Goal: Information Seeking & Learning: Learn about a topic

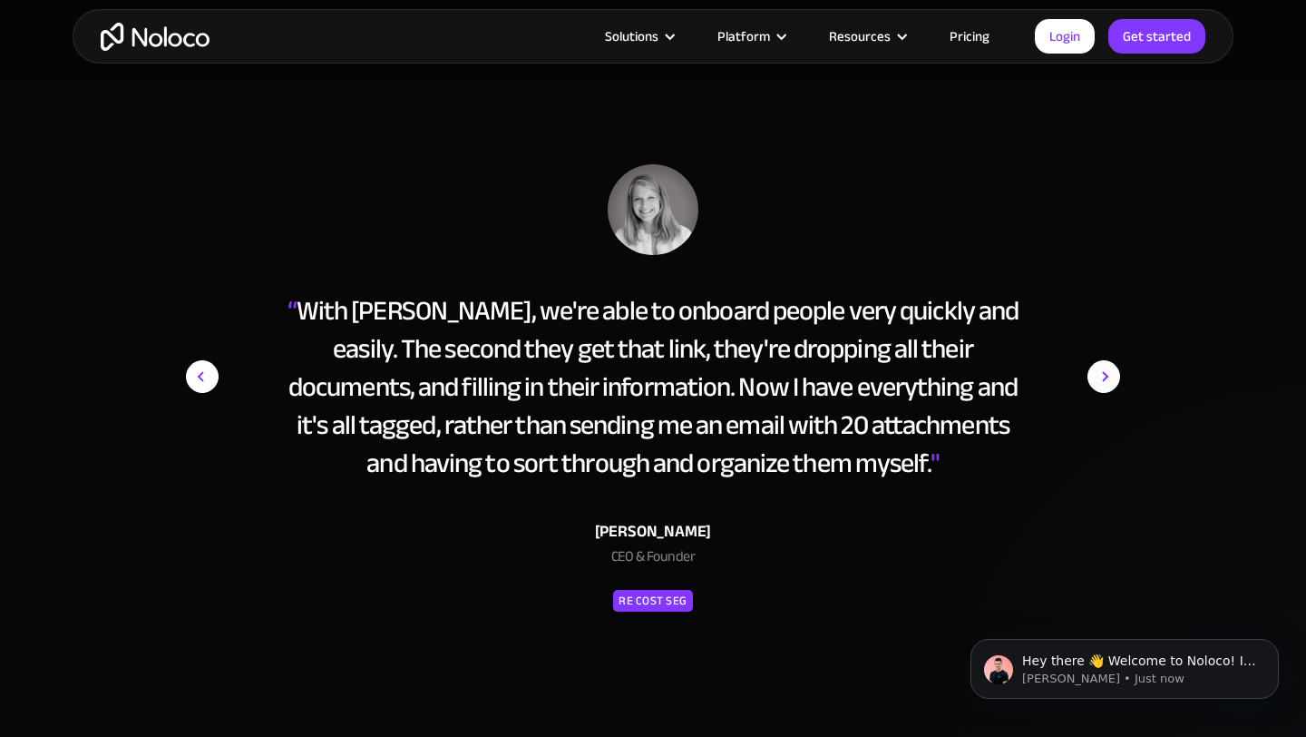
scroll to position [7965, 0]
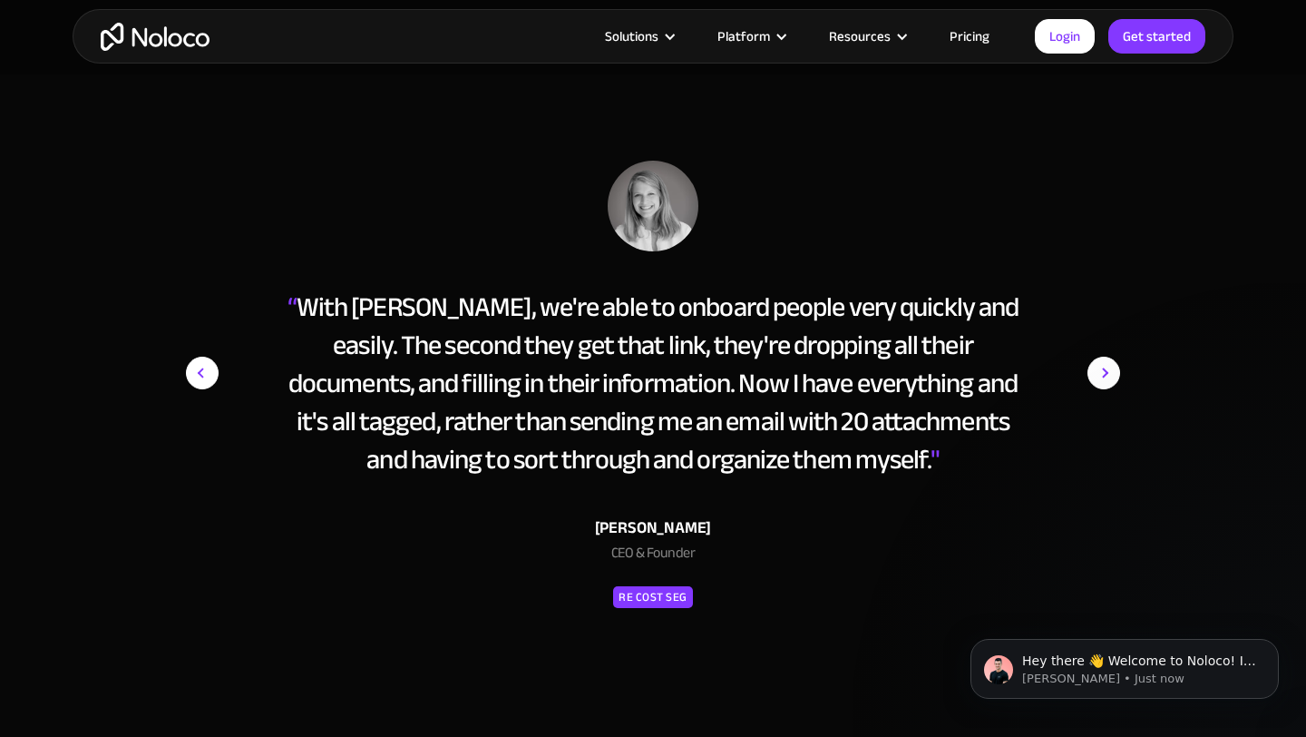
click at [1104, 367] on img "next slide" at bounding box center [1104, 373] width 33 height 425
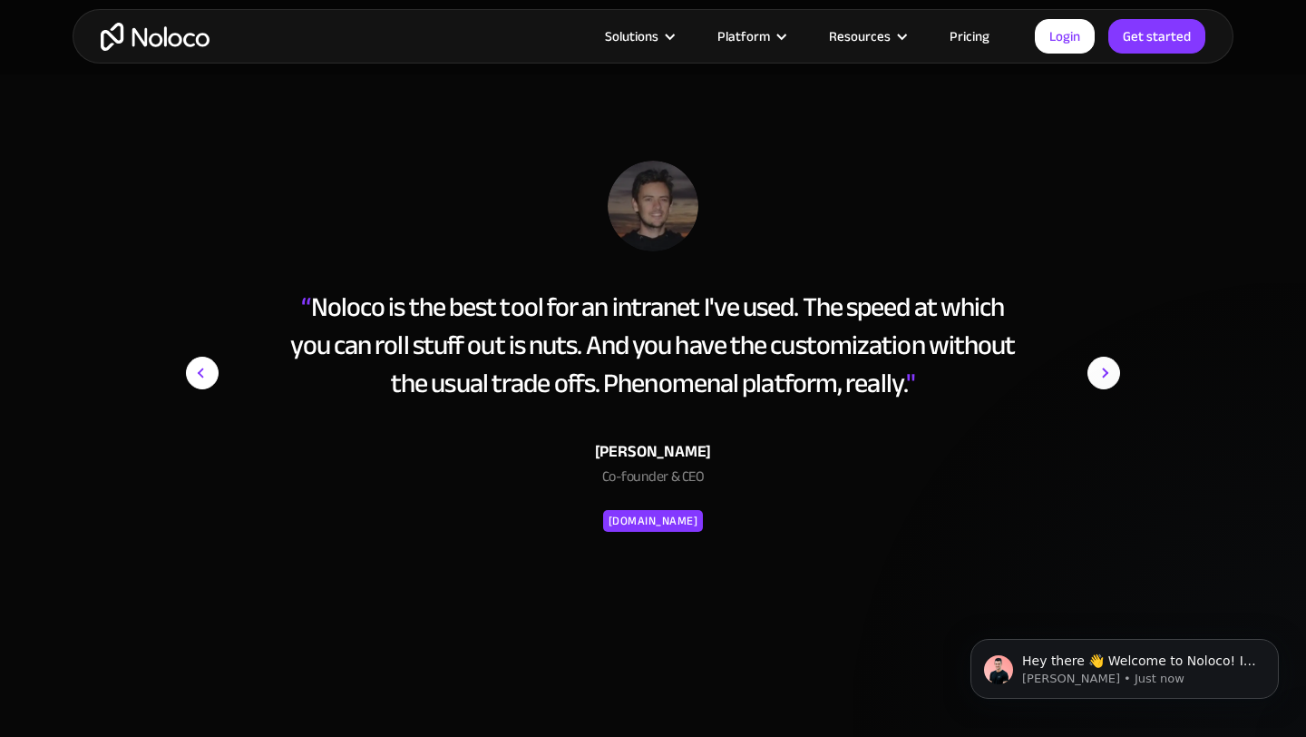
click at [1104, 367] on img "next slide" at bounding box center [1104, 373] width 33 height 425
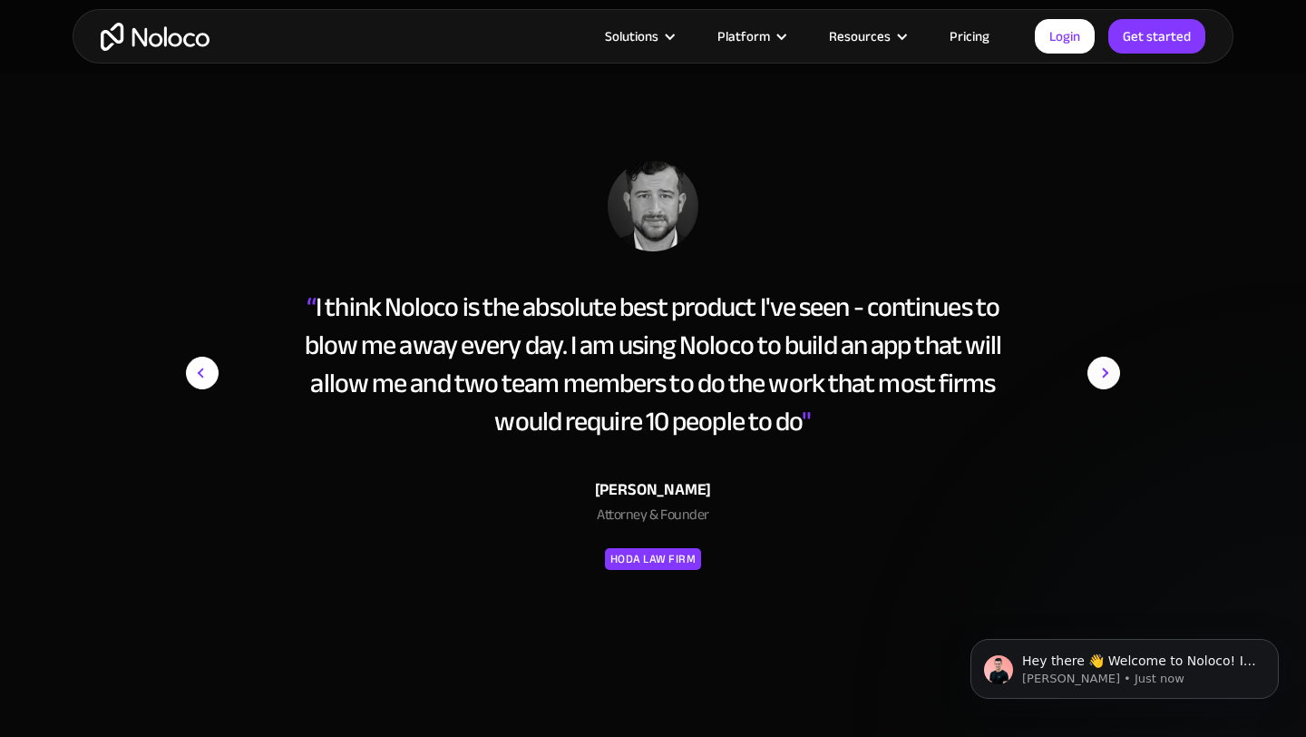
click at [1104, 367] on img "next slide" at bounding box center [1104, 373] width 33 height 425
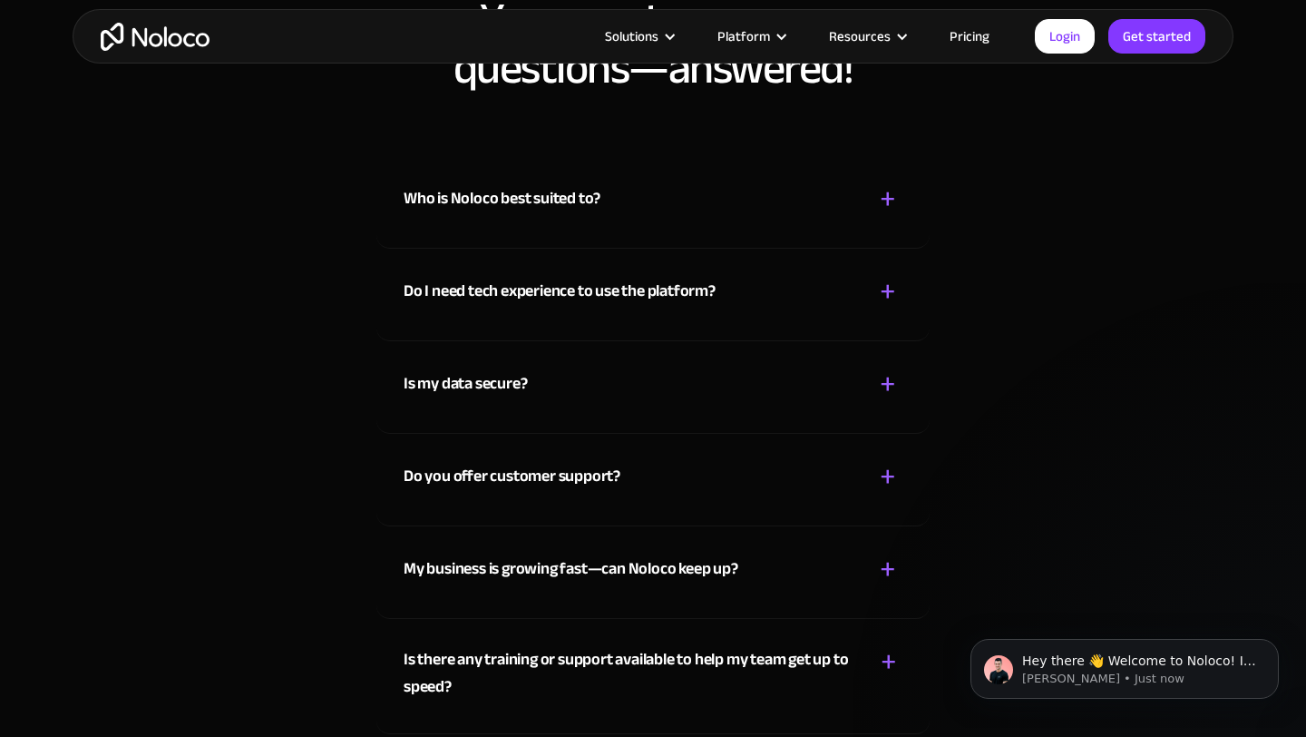
scroll to position [9353, 0]
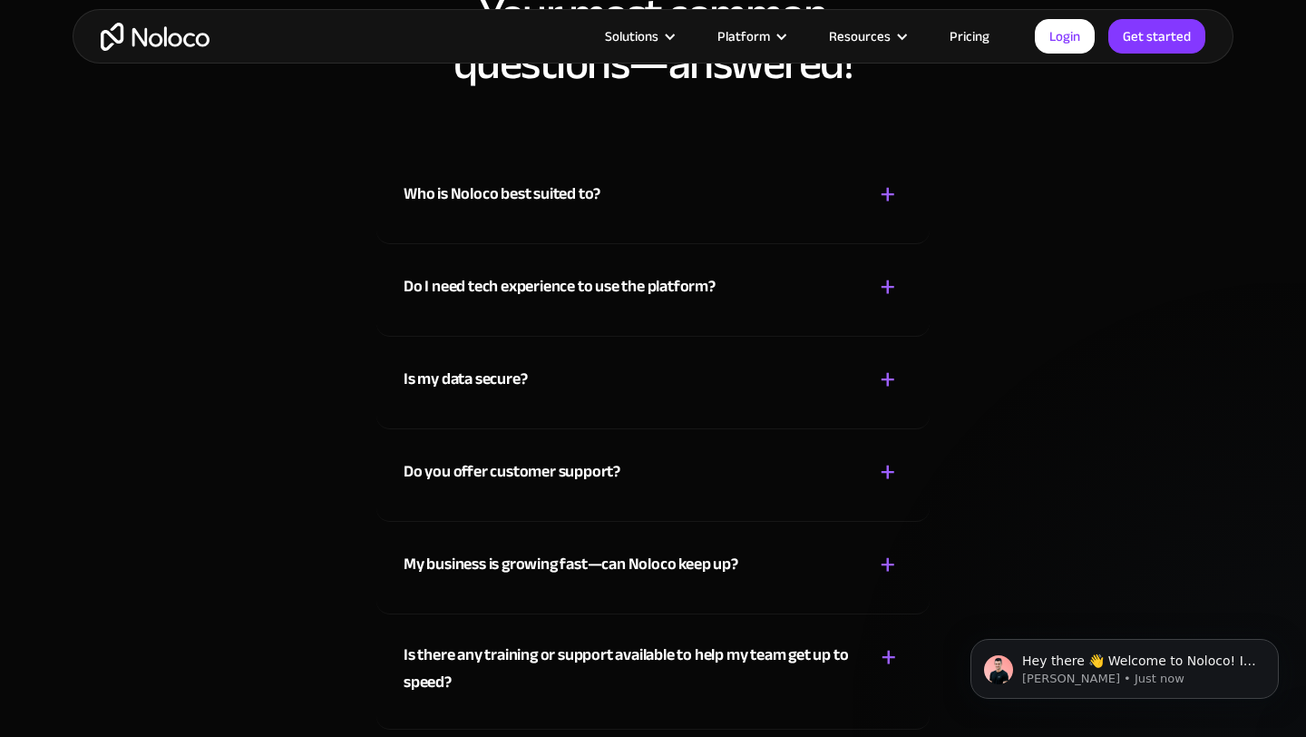
click at [891, 181] on div "+" at bounding box center [888, 195] width 16 height 32
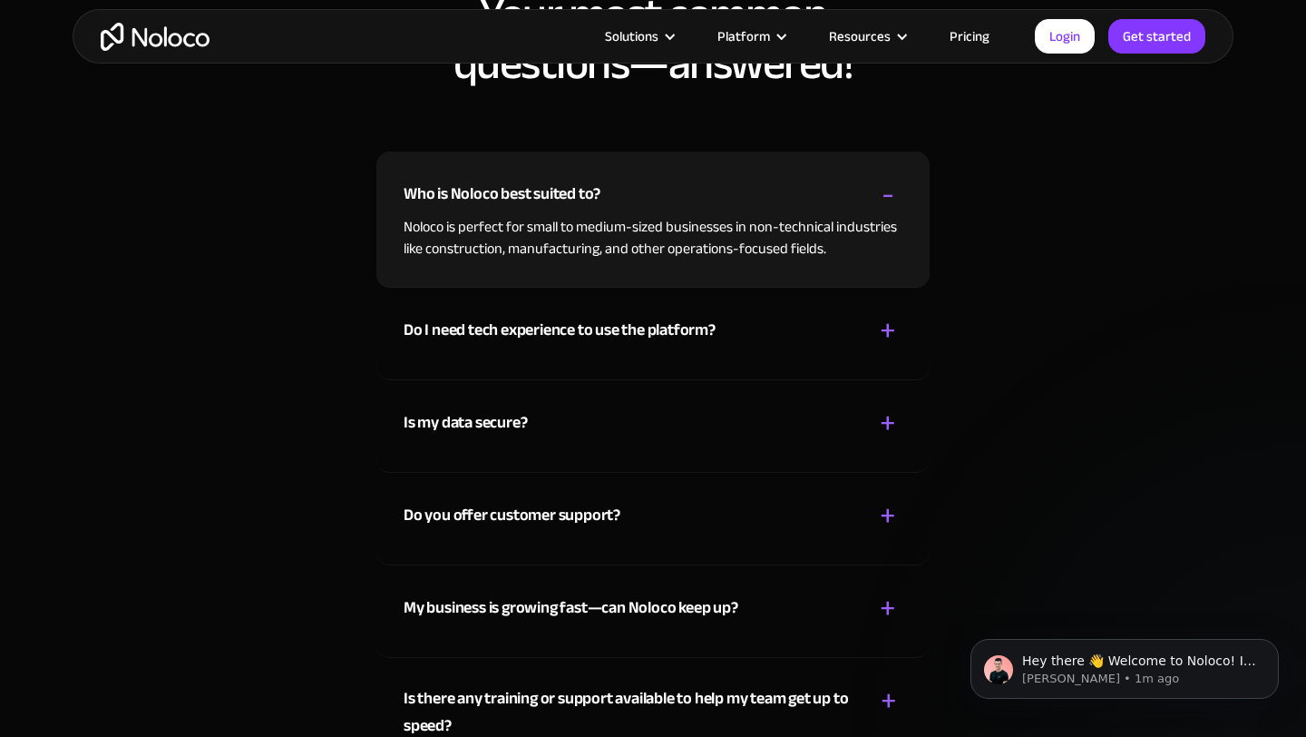
click at [887, 331] on div "+" at bounding box center [888, 331] width 16 height 32
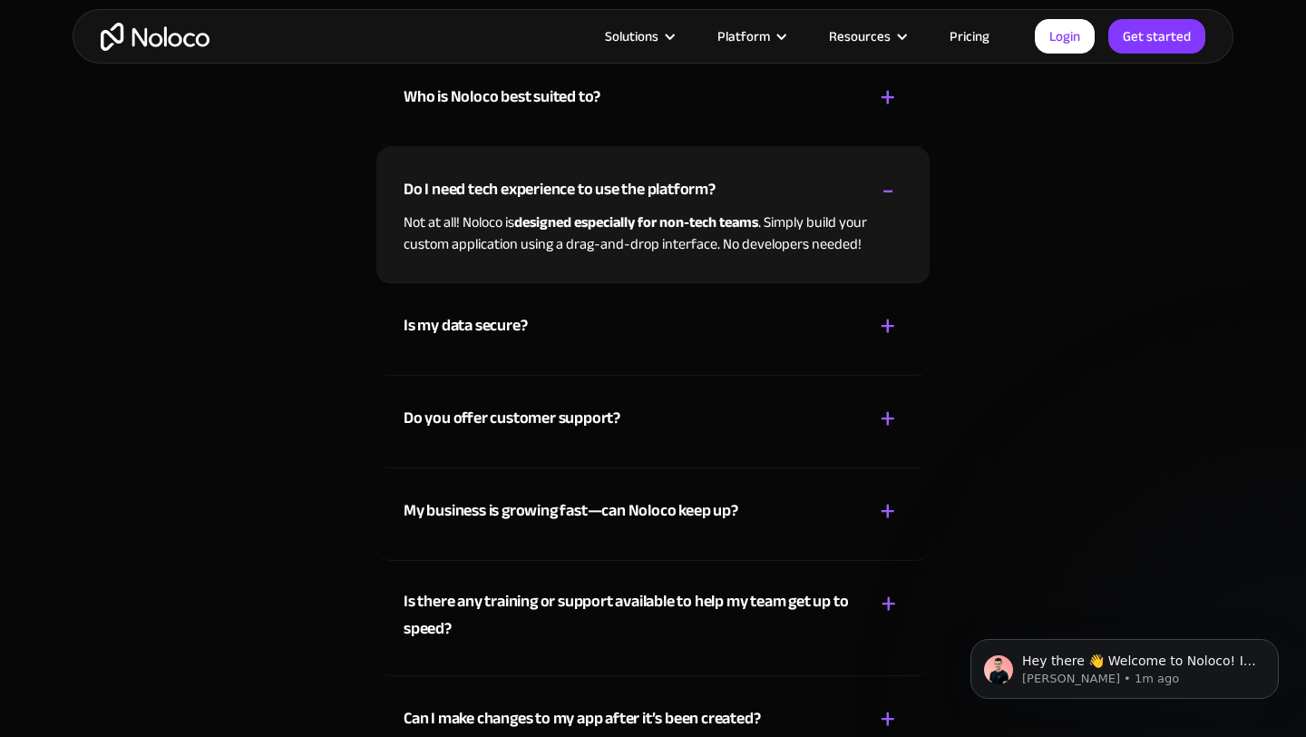
scroll to position [9481, 0]
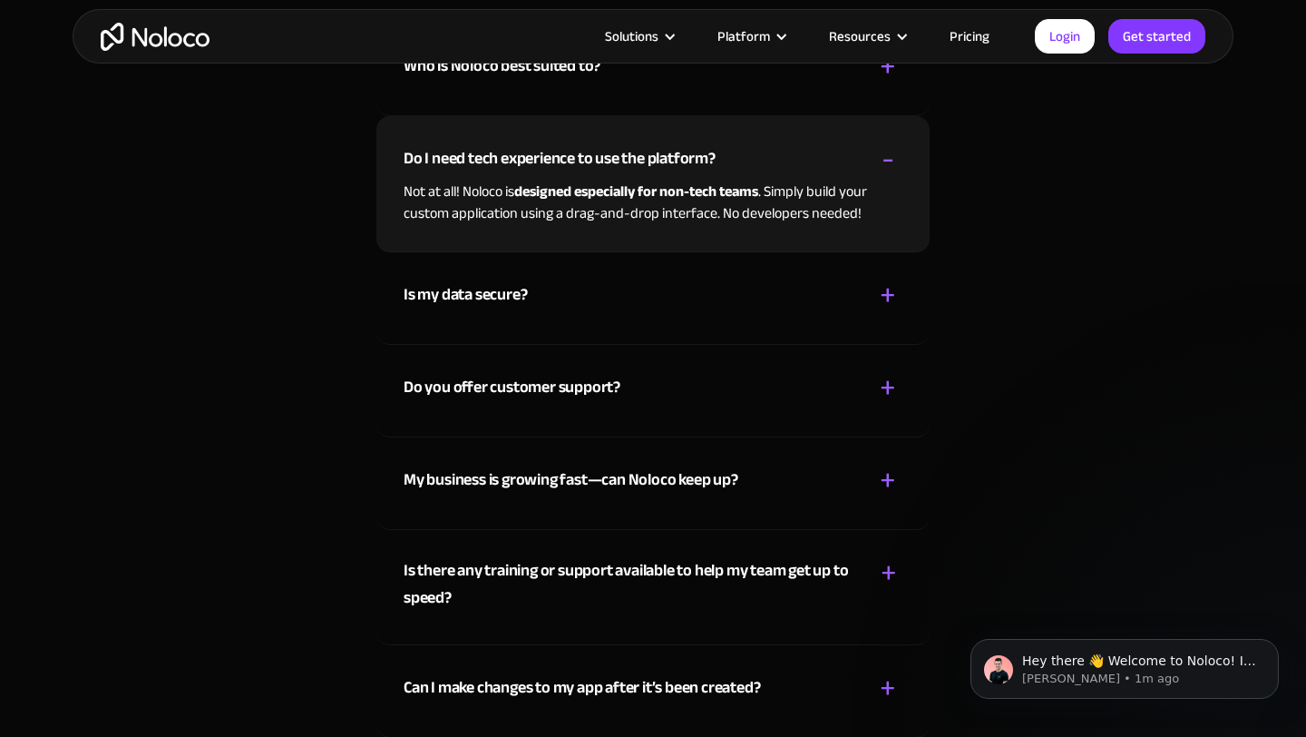
click at [886, 290] on div "+" at bounding box center [888, 295] width 16 height 32
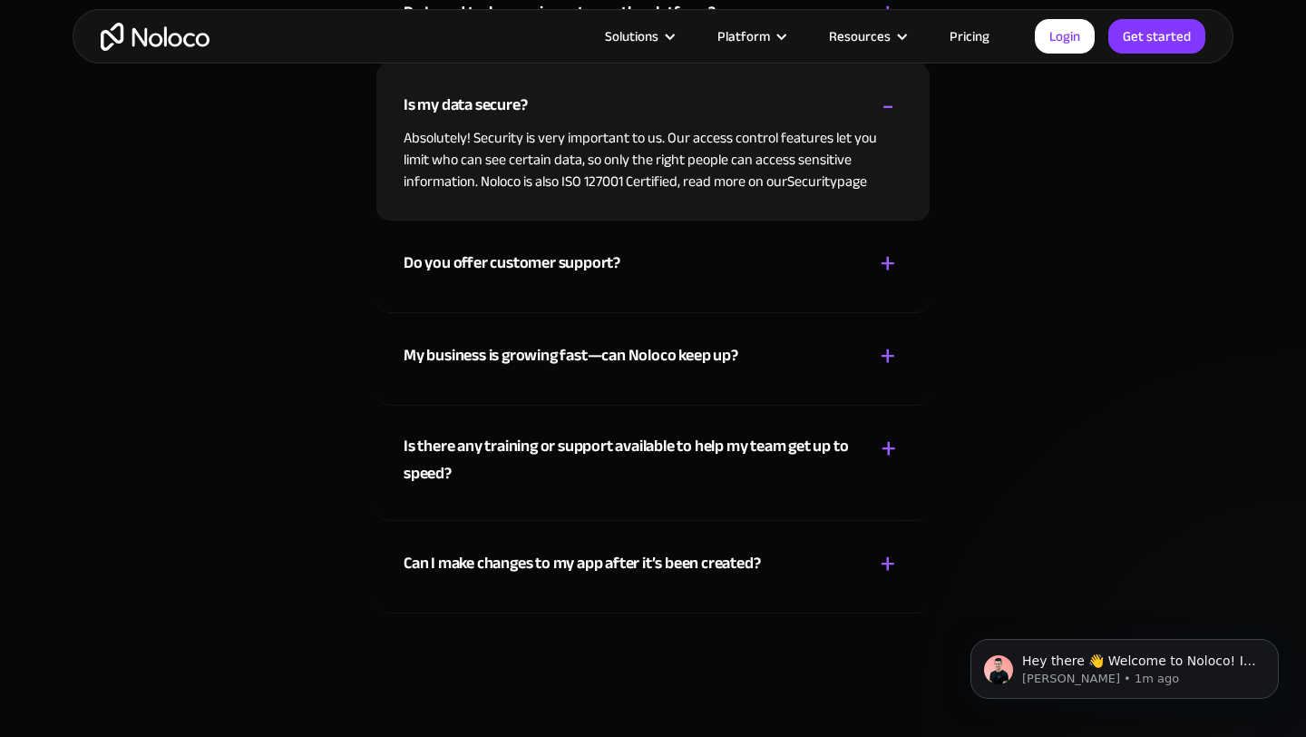
scroll to position [9630, 0]
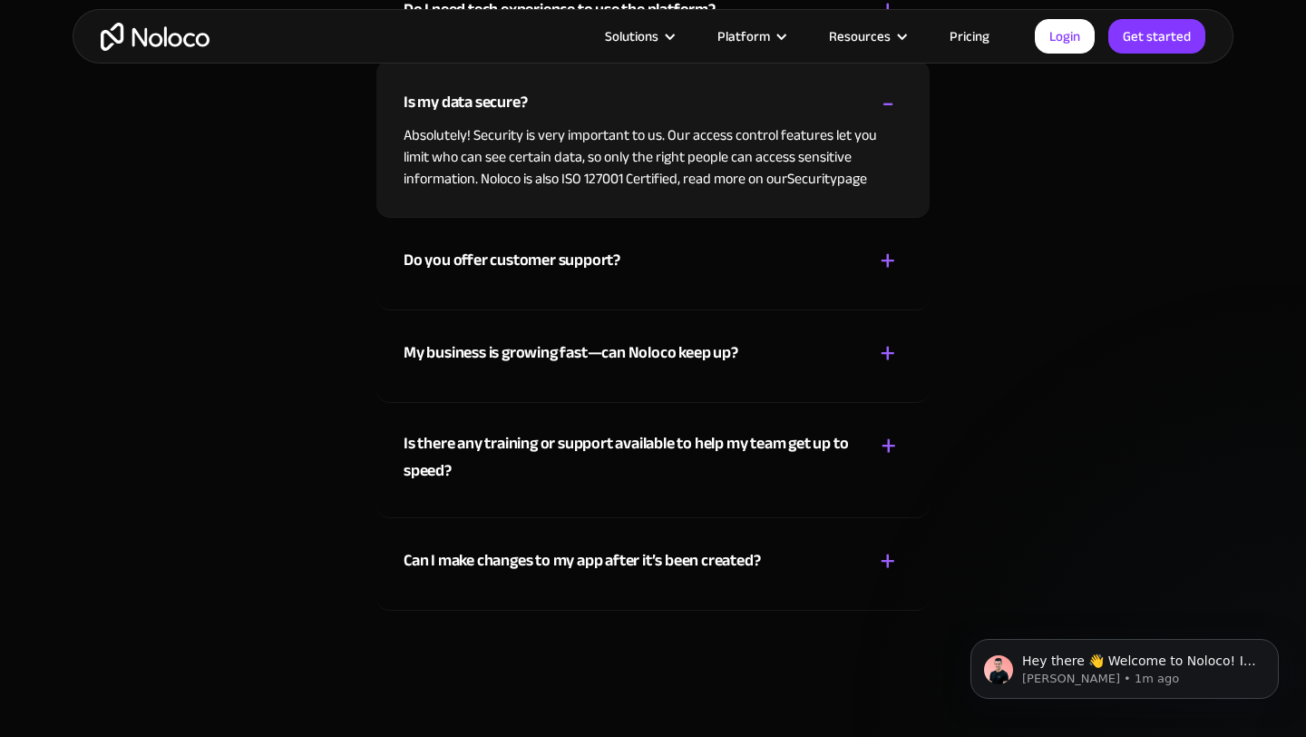
click at [890, 255] on div "+" at bounding box center [888, 261] width 16 height 32
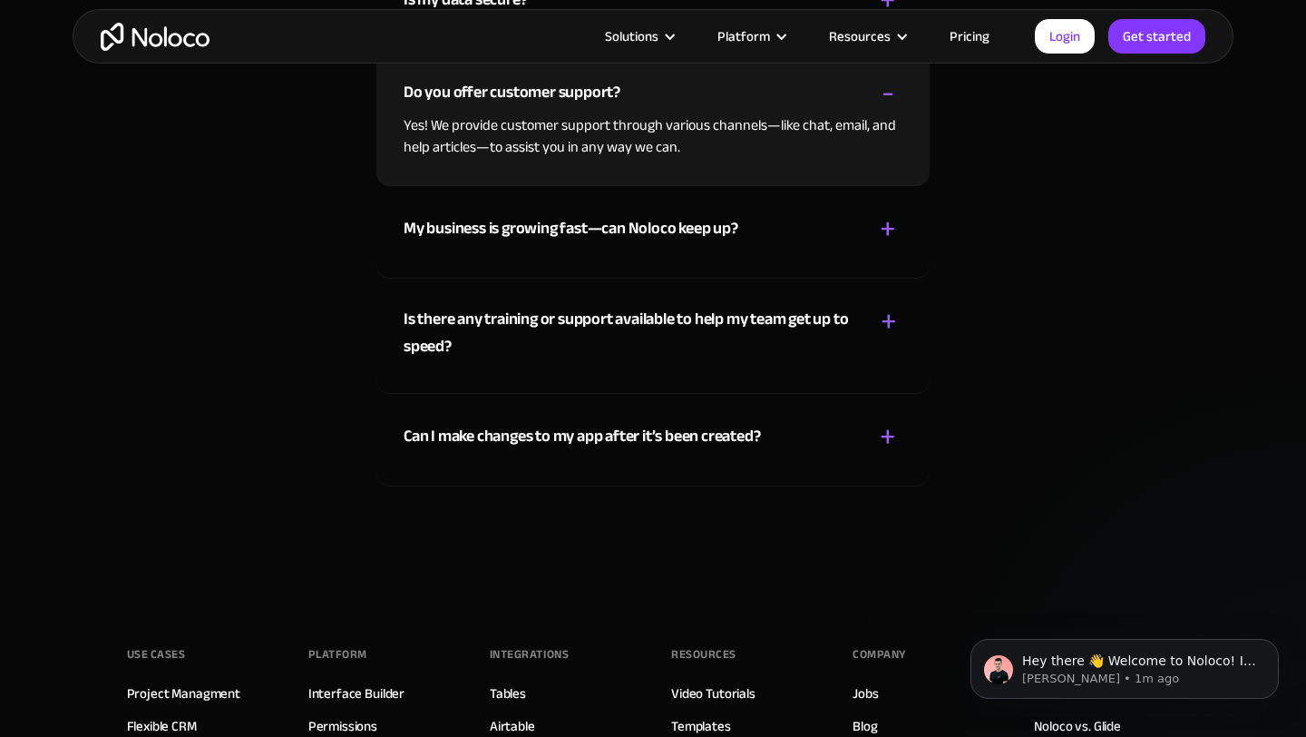
scroll to position [9735, 0]
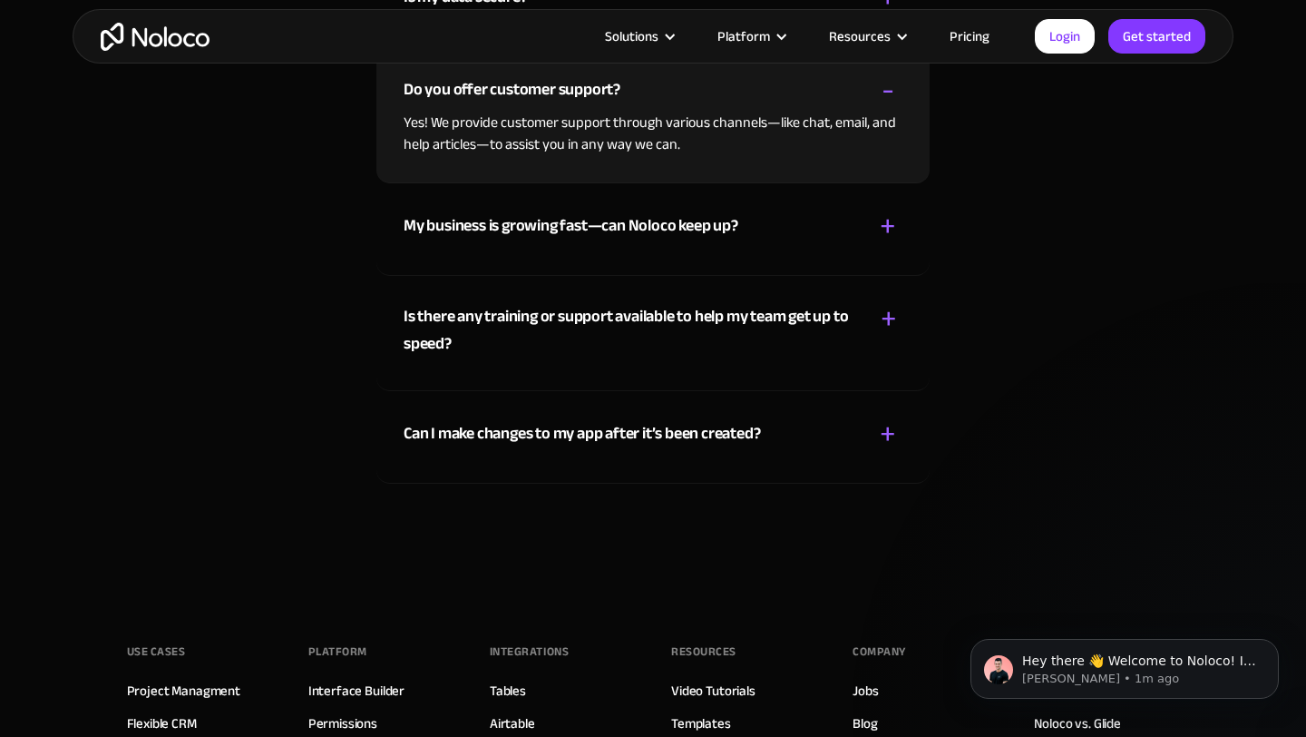
click at [889, 221] on div "+" at bounding box center [888, 226] width 16 height 32
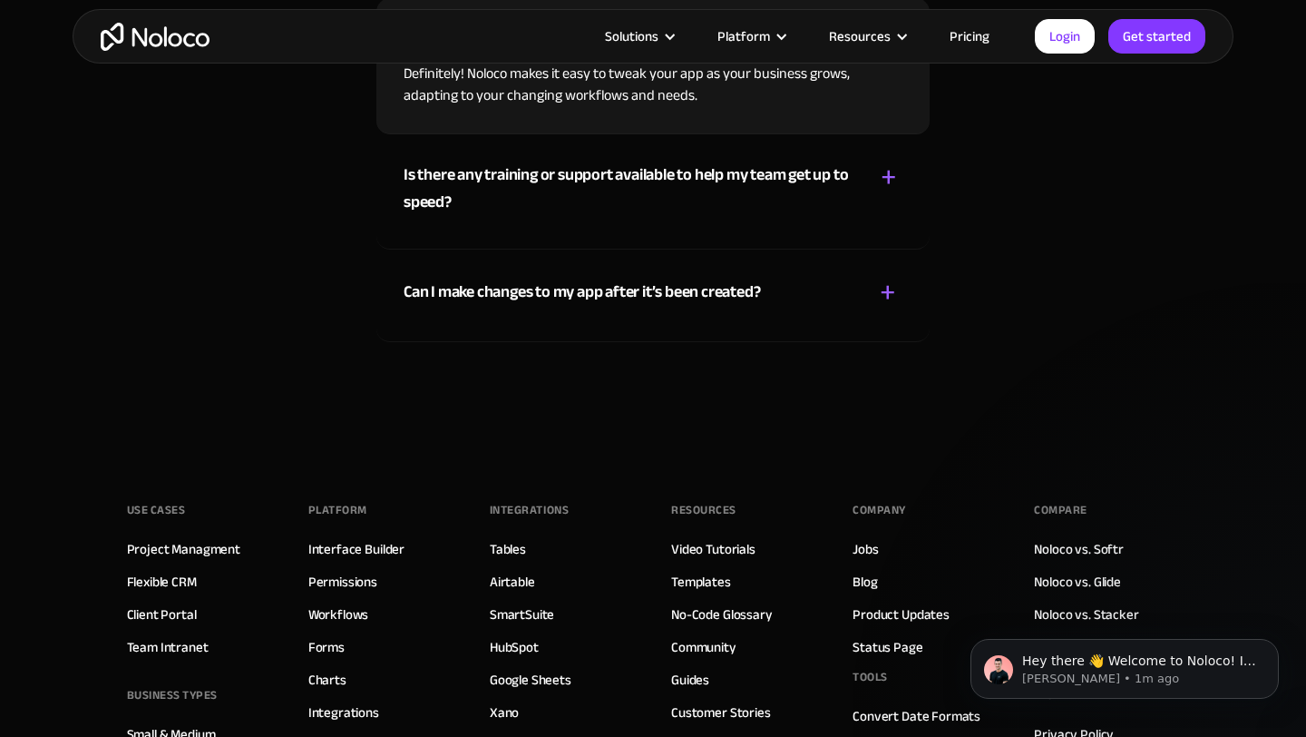
scroll to position [9881, 0]
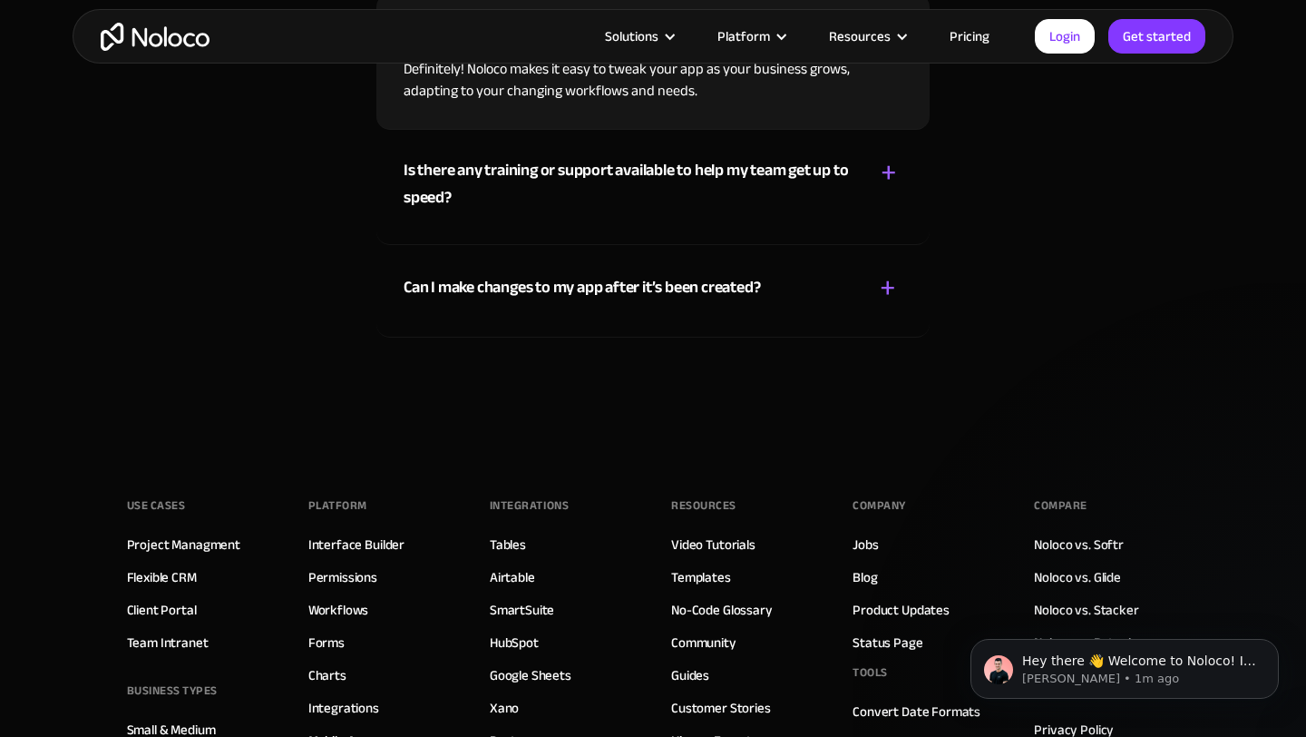
click at [887, 165] on div "+" at bounding box center [889, 173] width 16 height 32
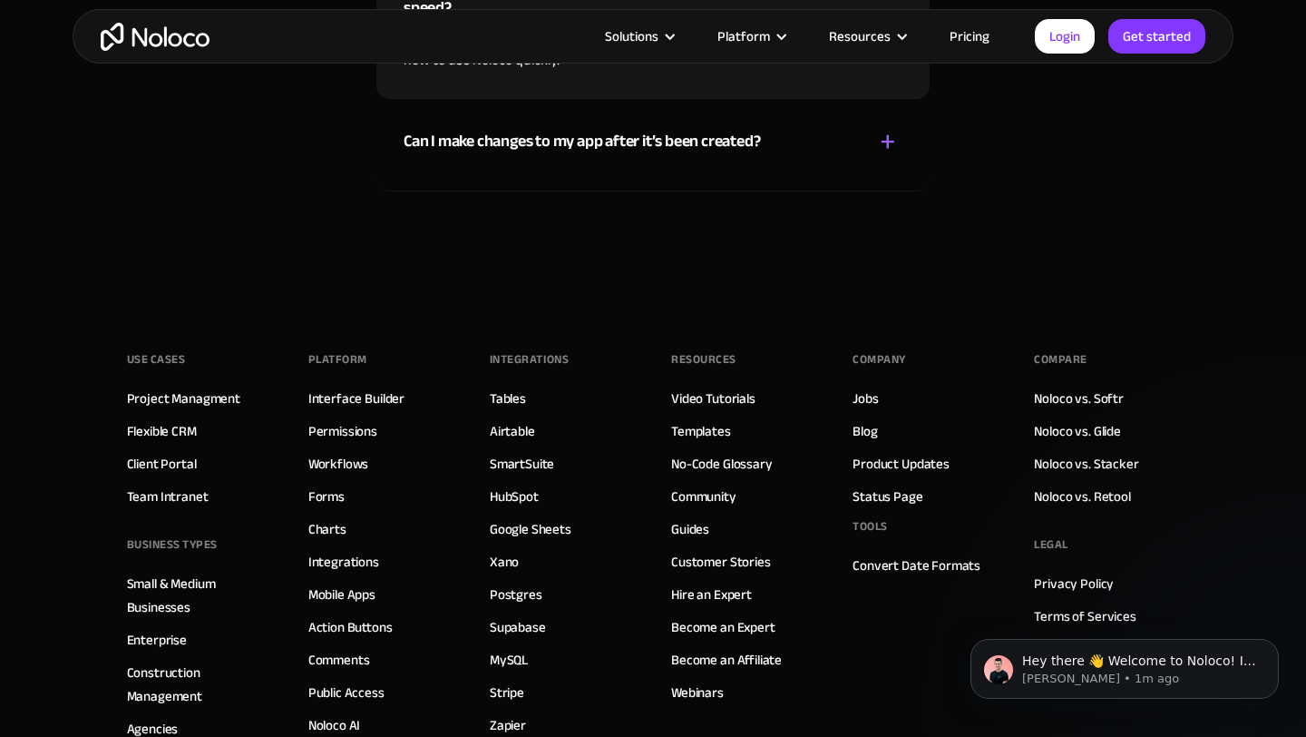
scroll to position [10042, 0]
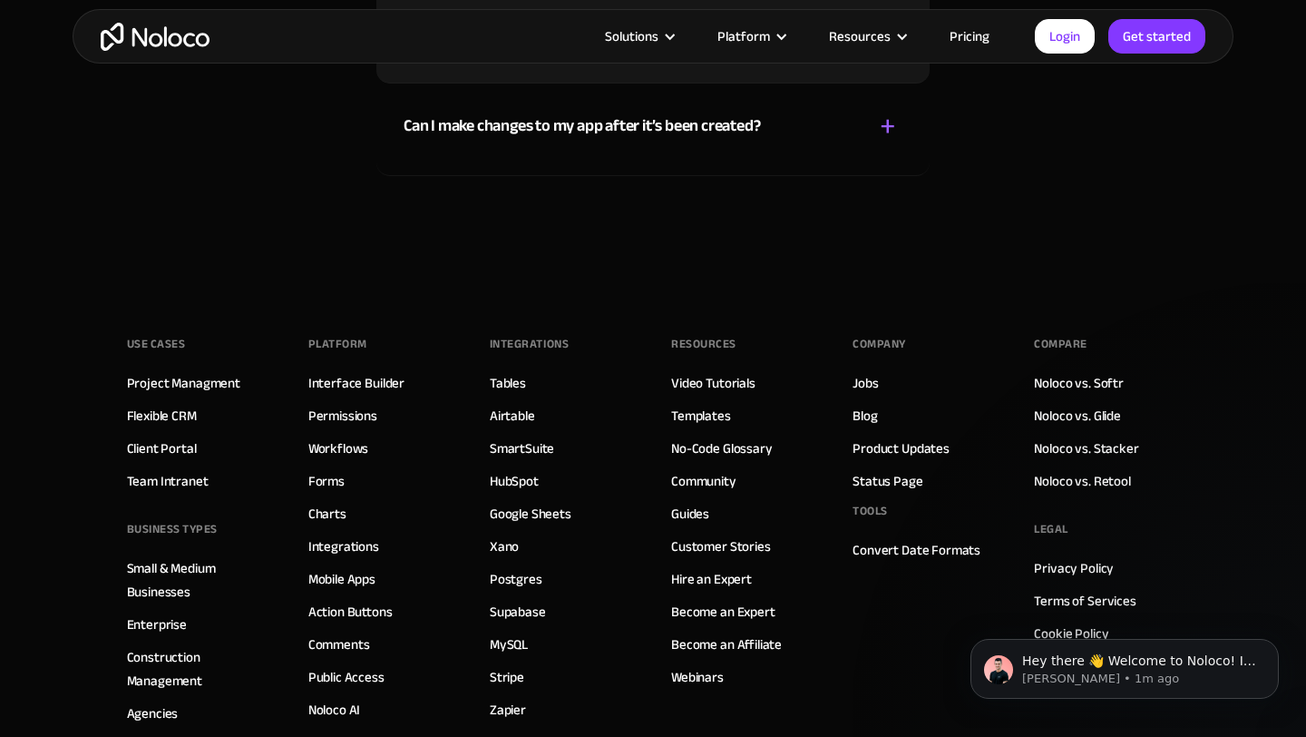
click at [888, 124] on div "+" at bounding box center [888, 127] width 16 height 32
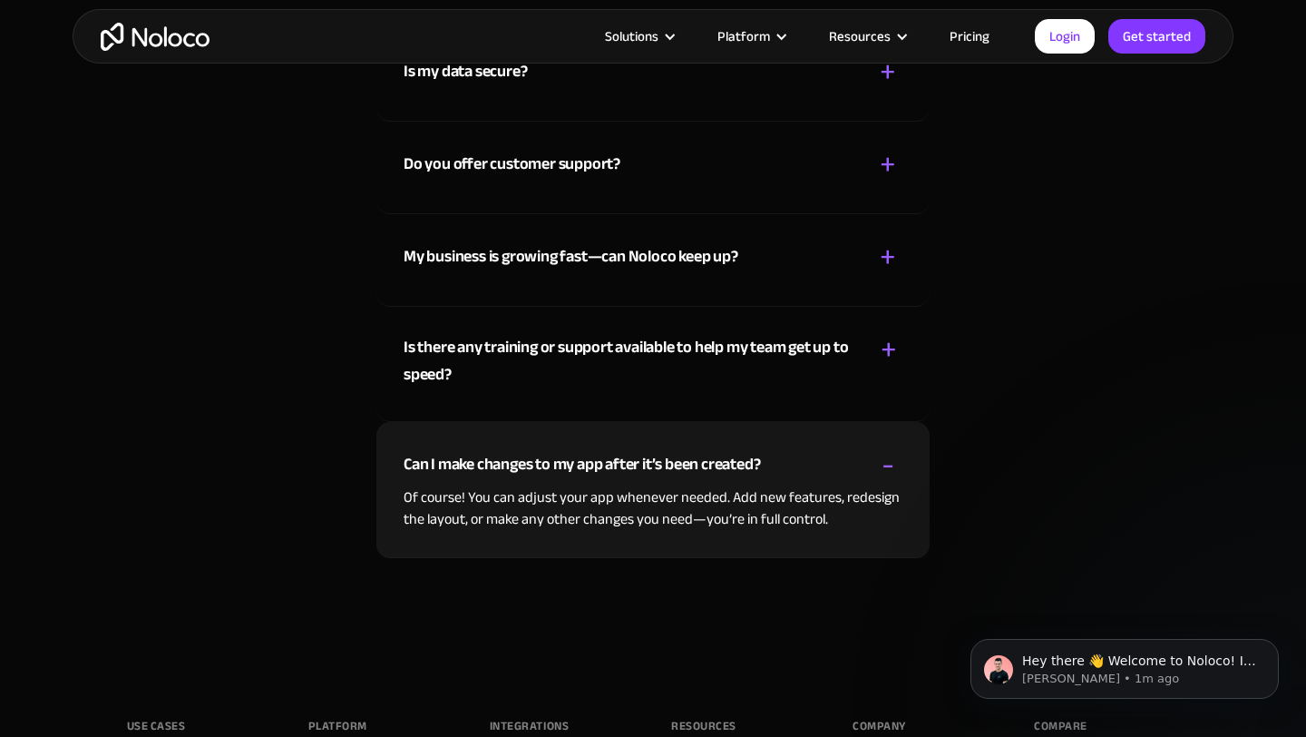
scroll to position [9551, 0]
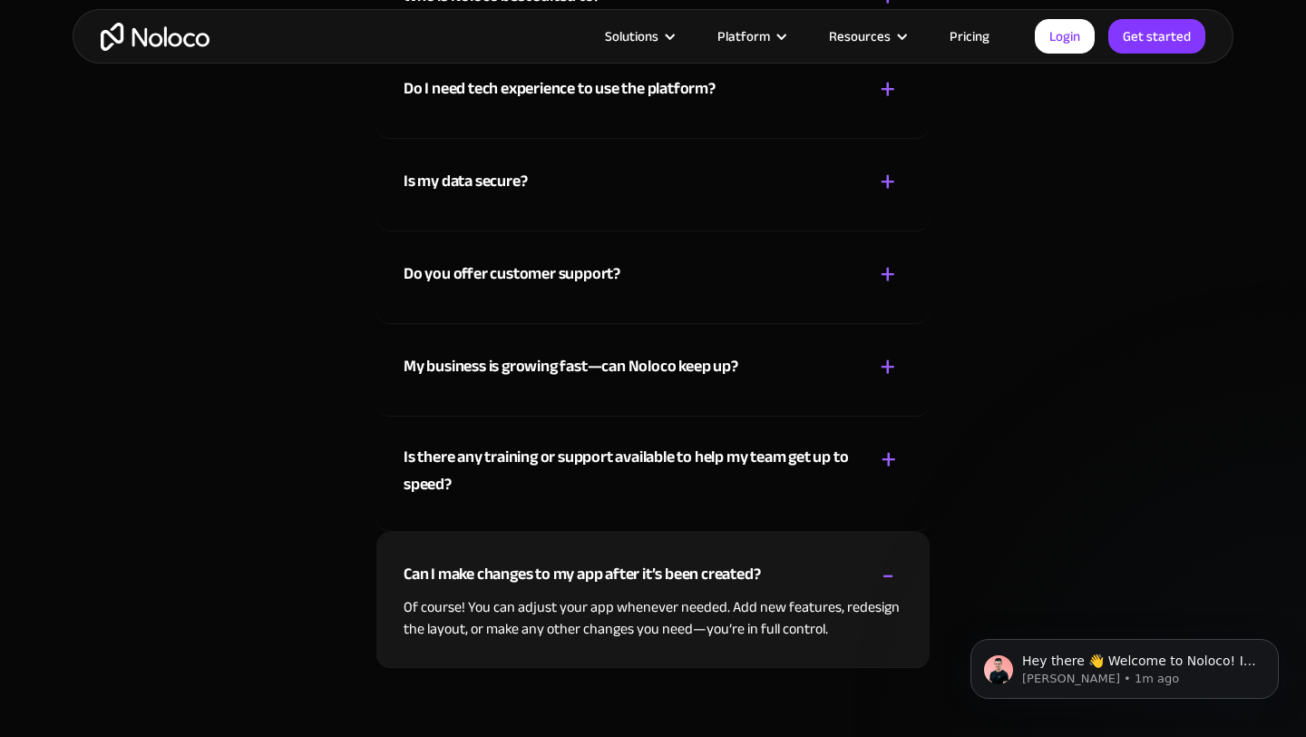
click at [964, 34] on link "Pricing" at bounding box center [969, 36] width 85 height 24
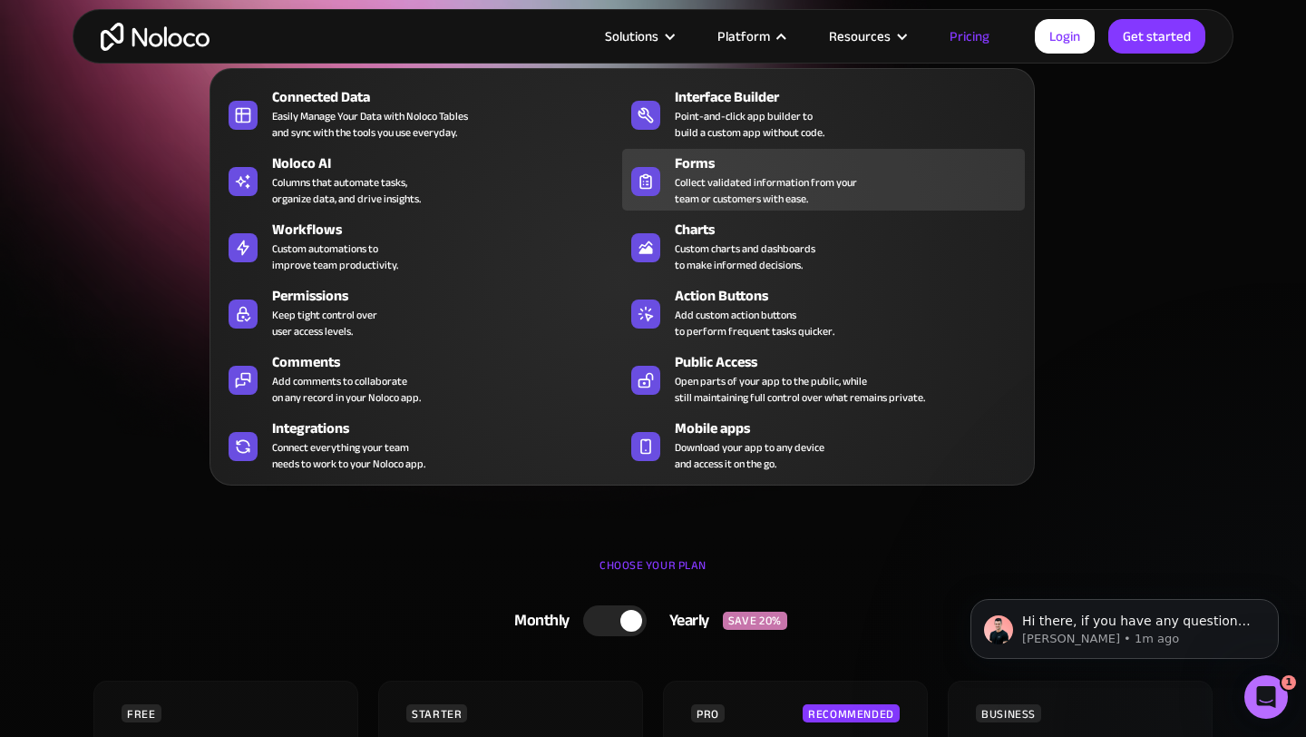
scroll to position [31, 0]
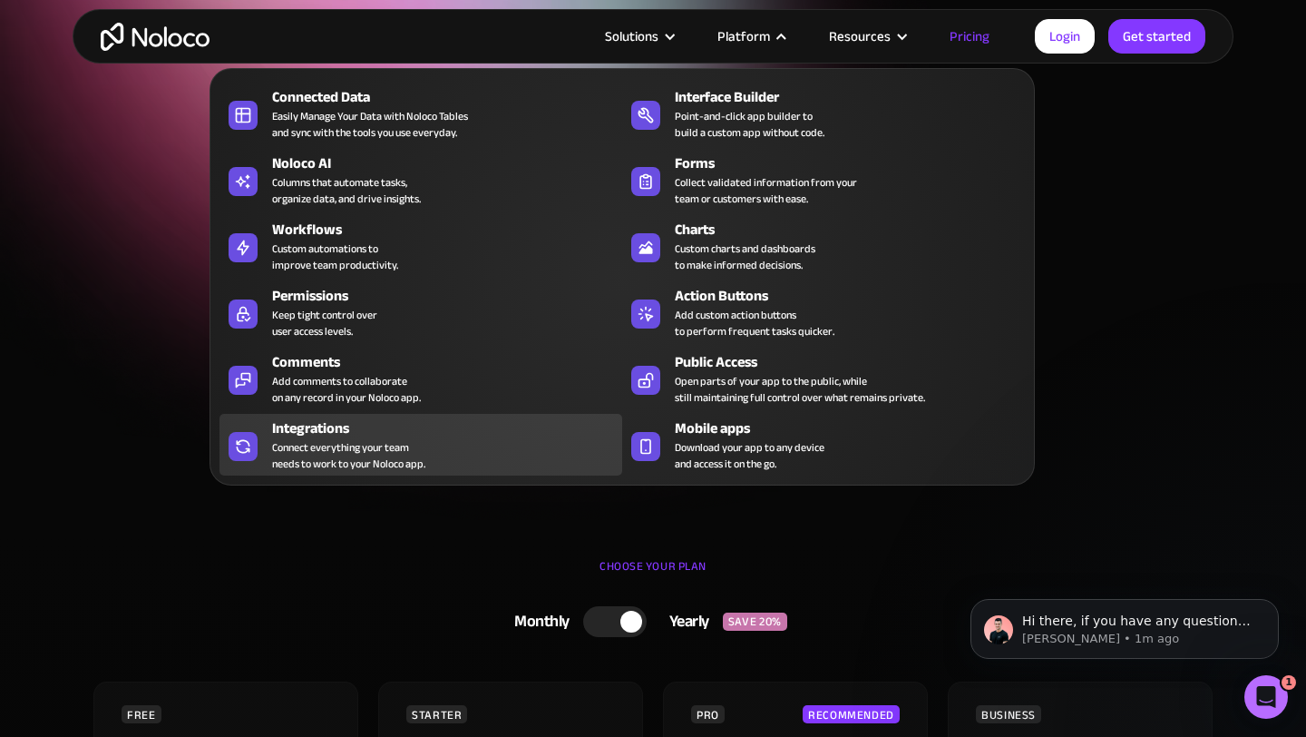
click at [358, 443] on div "Connect everything your team needs to work to your Noloco app." at bounding box center [348, 455] width 153 height 33
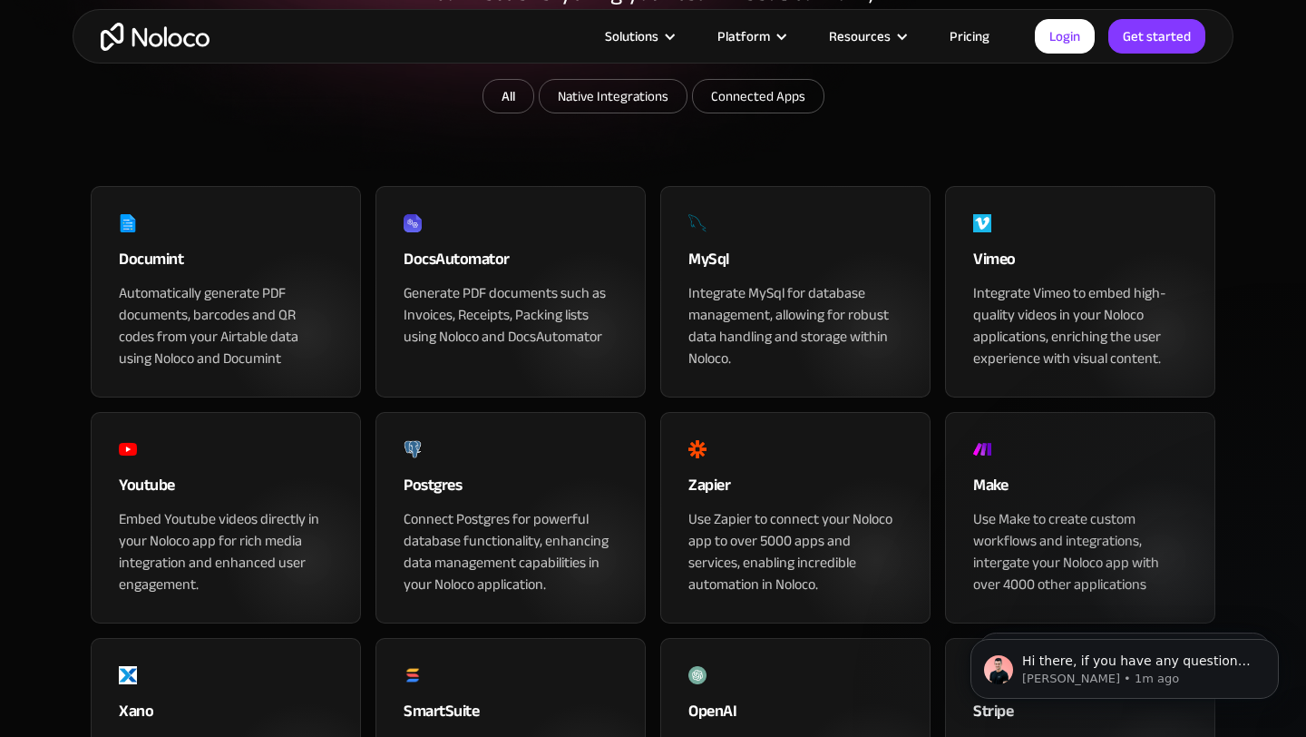
scroll to position [337, 0]
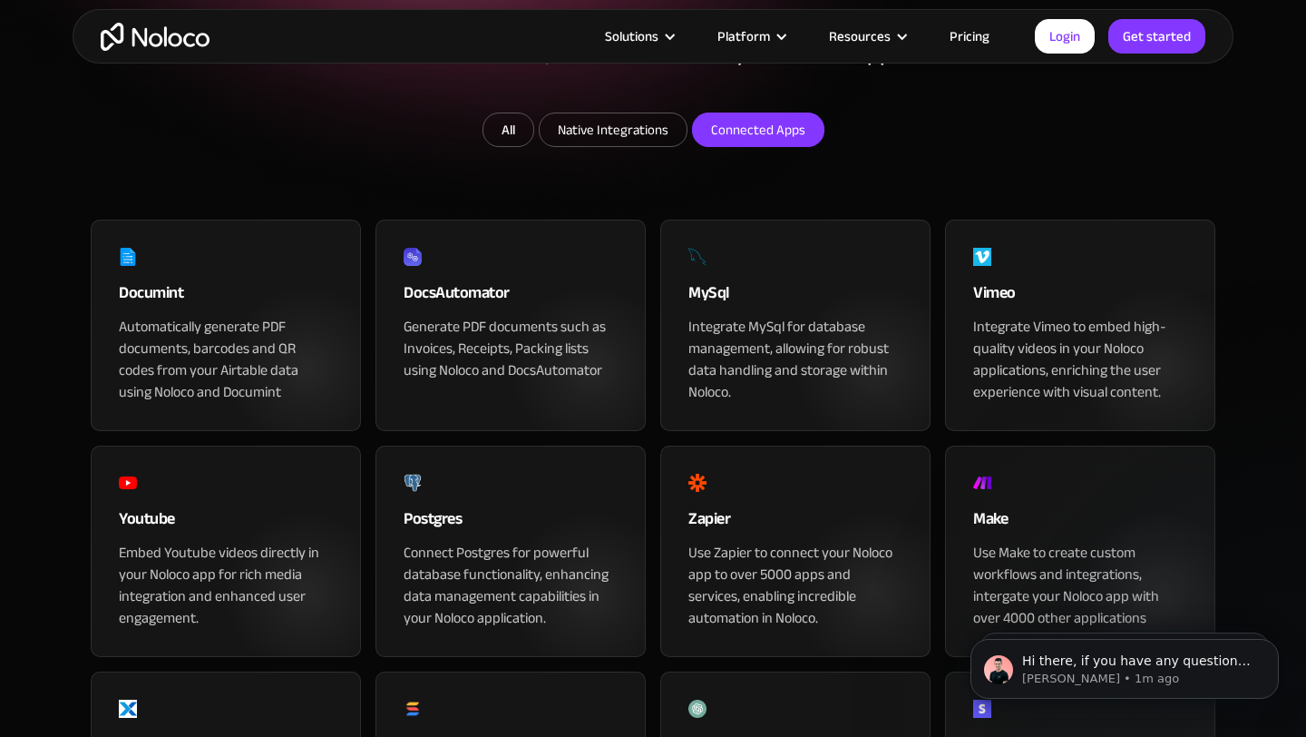
click at [687, 146] on input "Connected Apps" at bounding box center [613, 129] width 147 height 33
checkbox input "true"
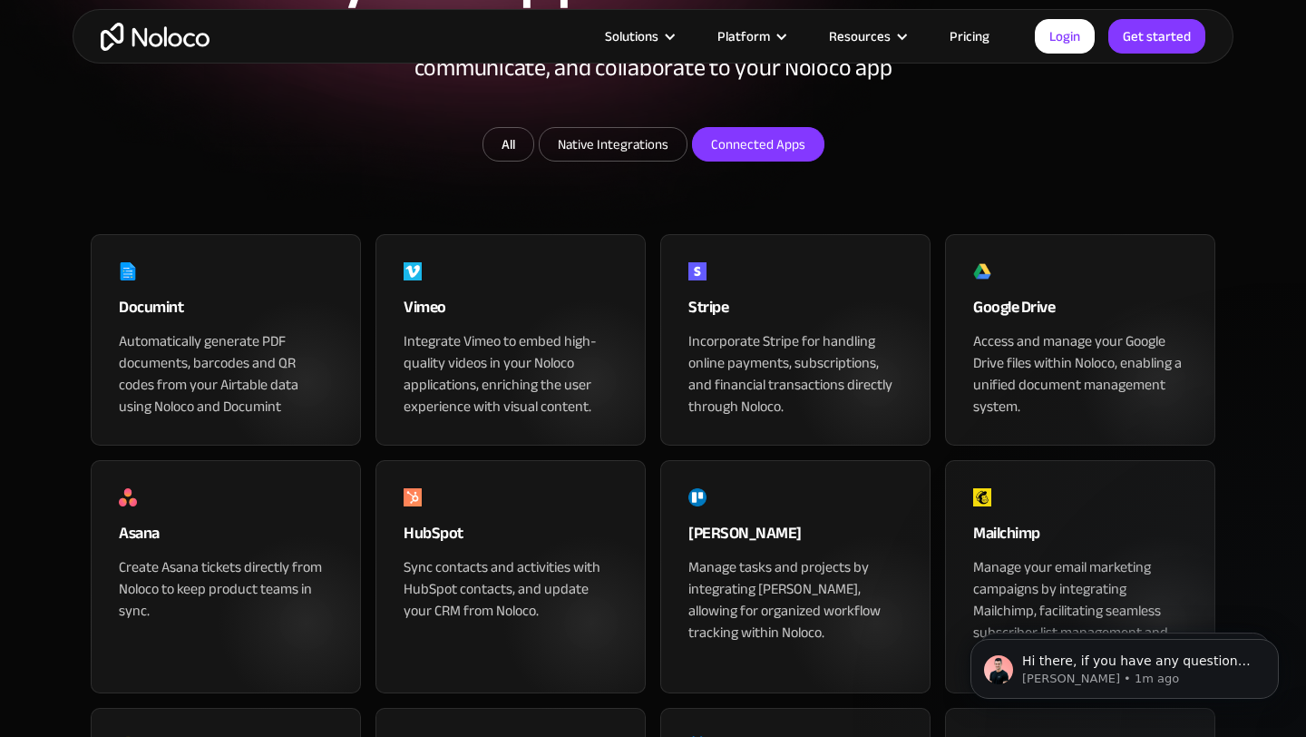
scroll to position [300, 0]
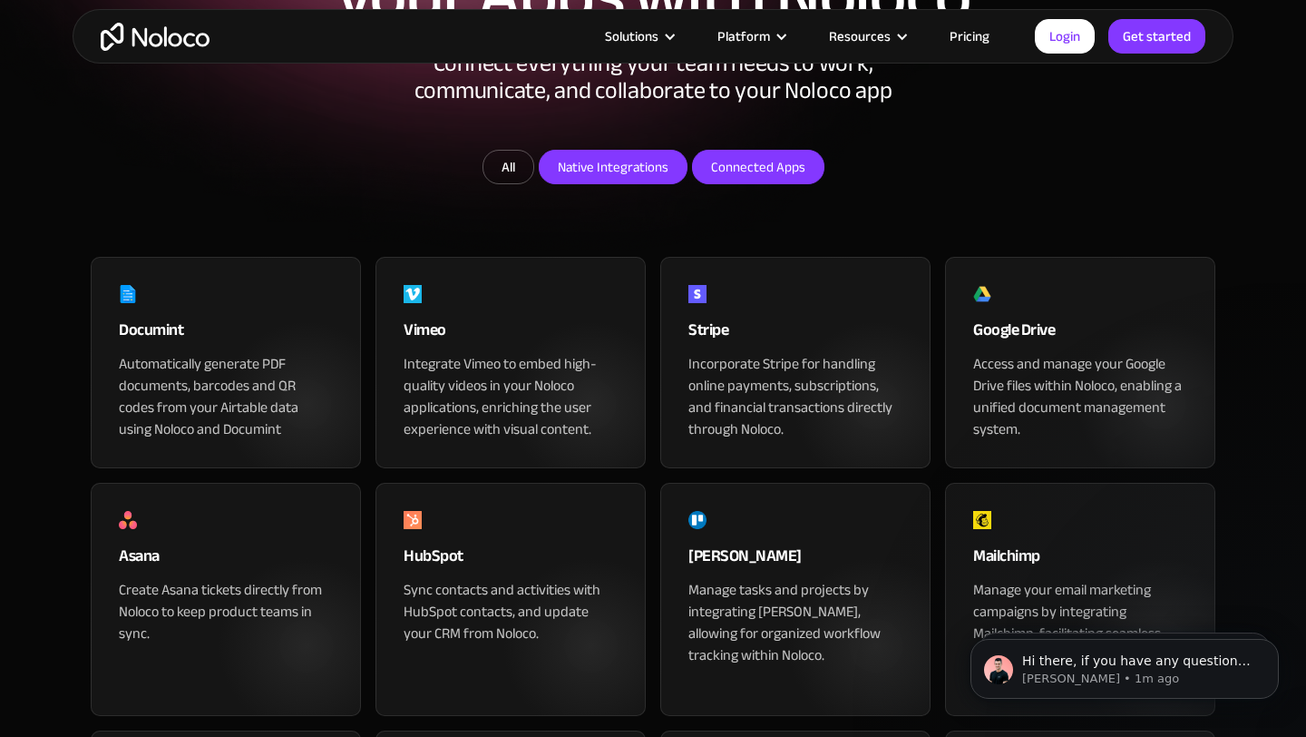
click at [628, 183] on input "Native Integrations" at bounding box center [613, 167] width 147 height 33
checkbox input "true"
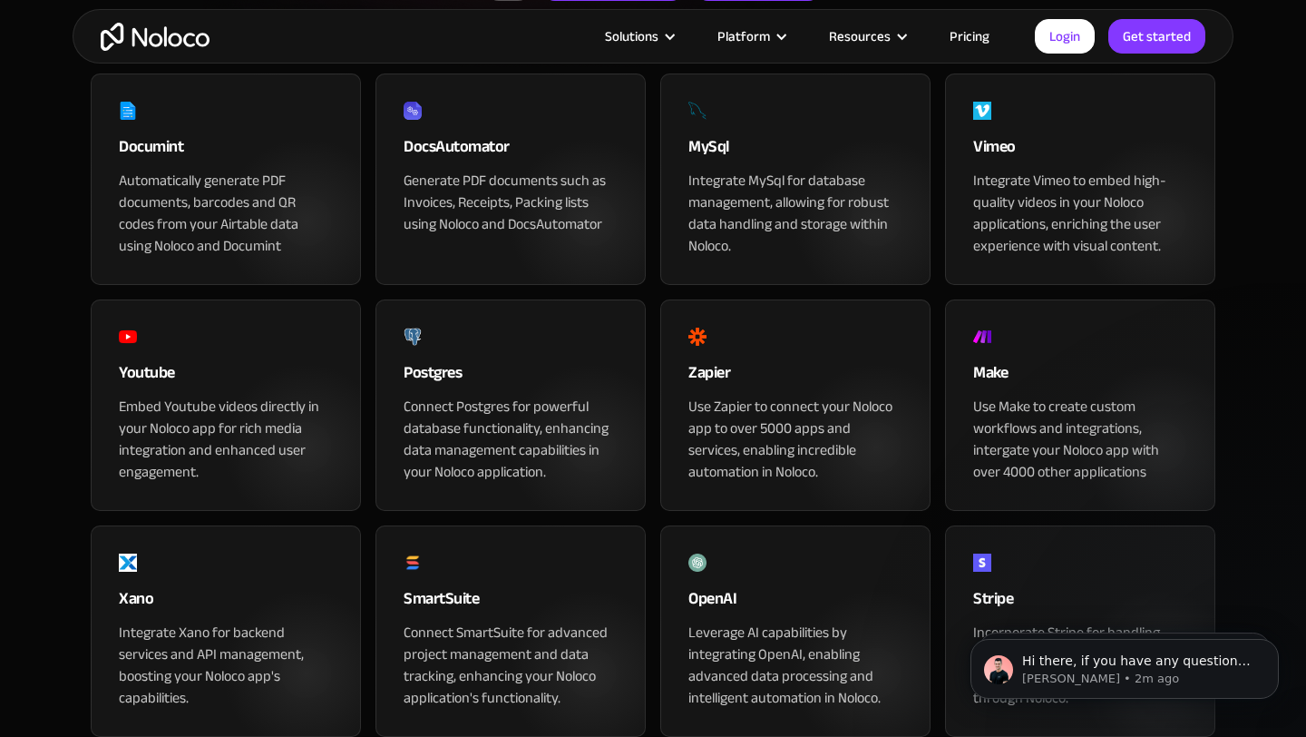
scroll to position [0, 0]
